Goal: Information Seeking & Learning: Learn about a topic

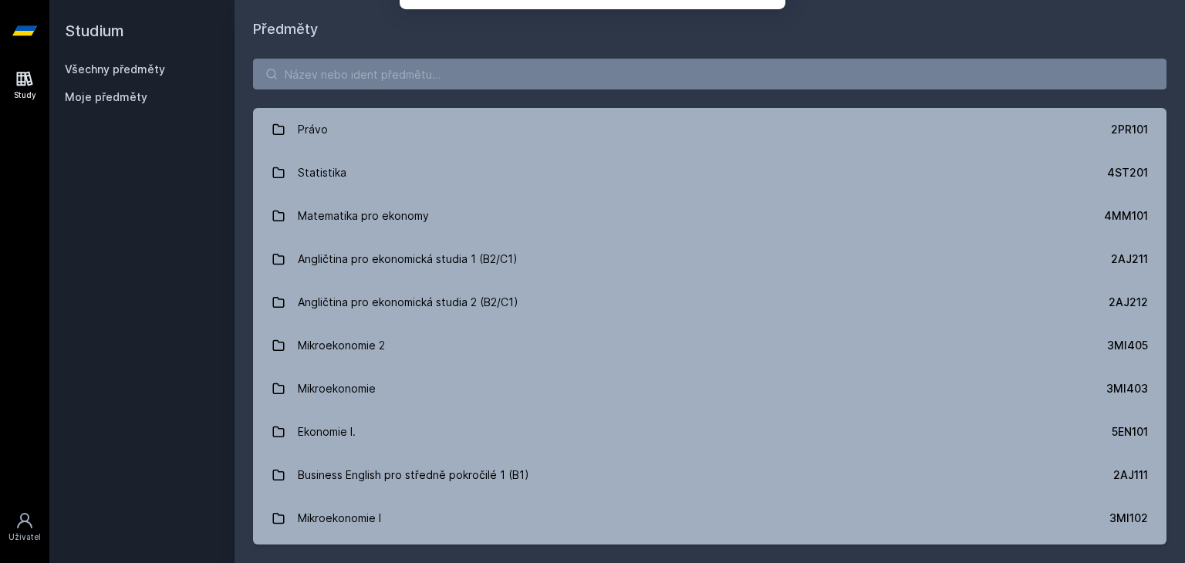
click at [593, 103] on button "Ne" at bounding box center [596, 99] width 56 height 39
click at [497, 77] on input "search" at bounding box center [709, 74] width 913 height 31
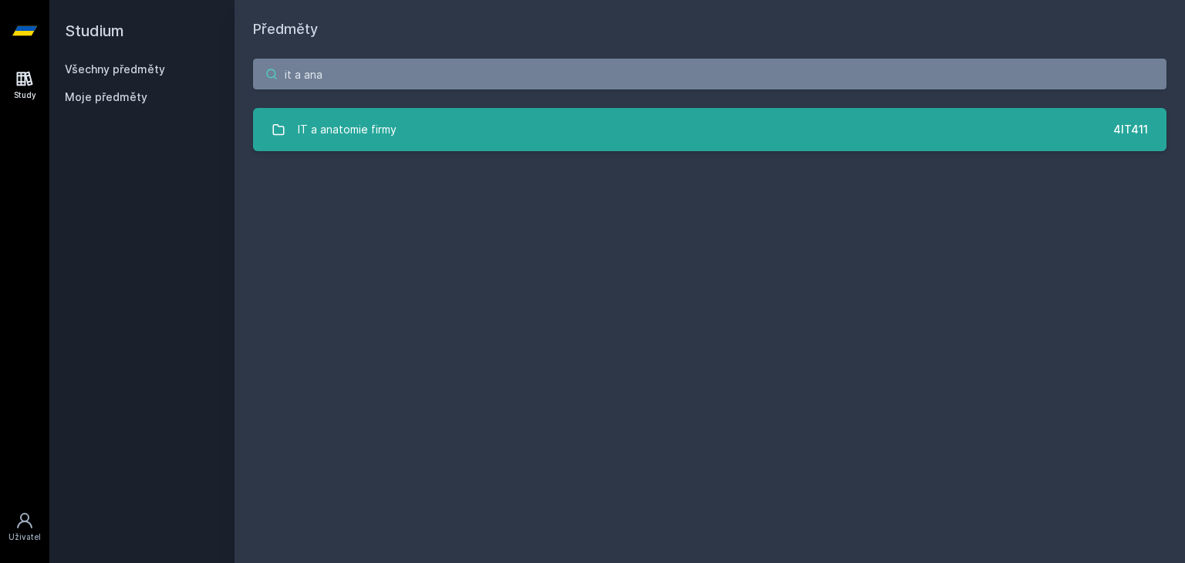
type input "it a ana"
click at [537, 127] on link "IT a anatomie firmy 4IT411" at bounding box center [709, 129] width 913 height 43
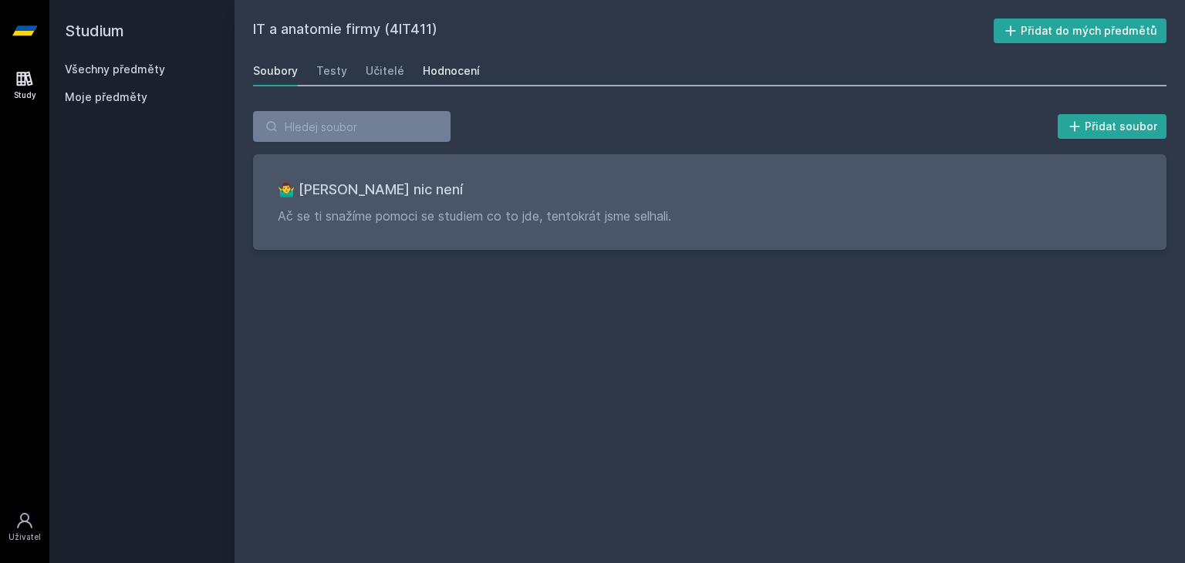
click at [470, 62] on link "Hodnocení" at bounding box center [451, 71] width 57 height 31
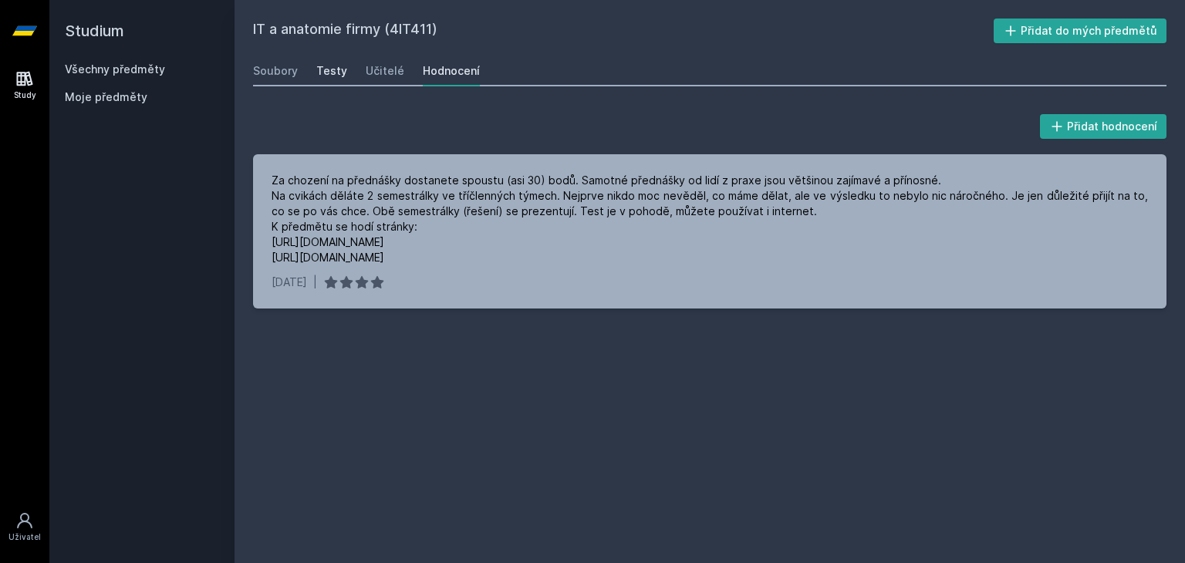
click at [332, 76] on div "Testy" at bounding box center [331, 70] width 31 height 15
